Goal: Information Seeking & Learning: Learn about a topic

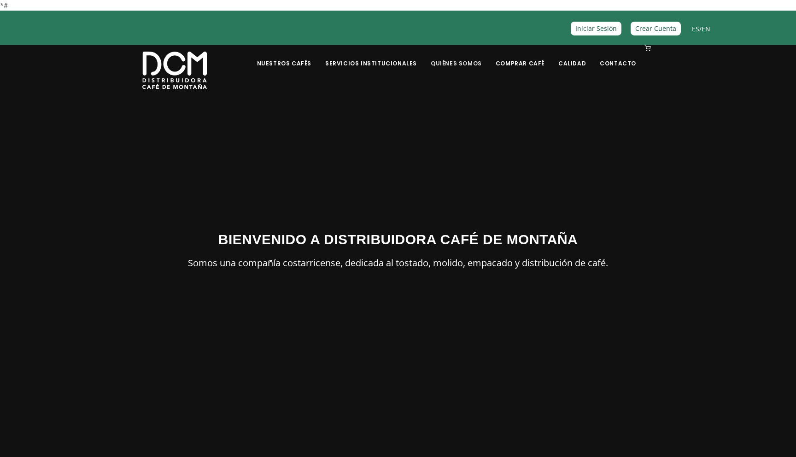
click at [468, 67] on link "Quiénes Somos" at bounding box center [456, 57] width 62 height 22
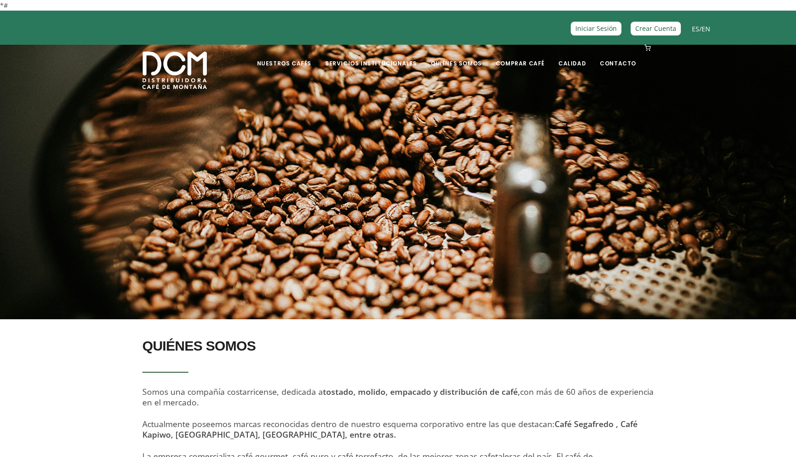
click at [188, 67] on img at bounding box center [174, 70] width 65 height 37
